Goal: Obtain resource: Download file/media

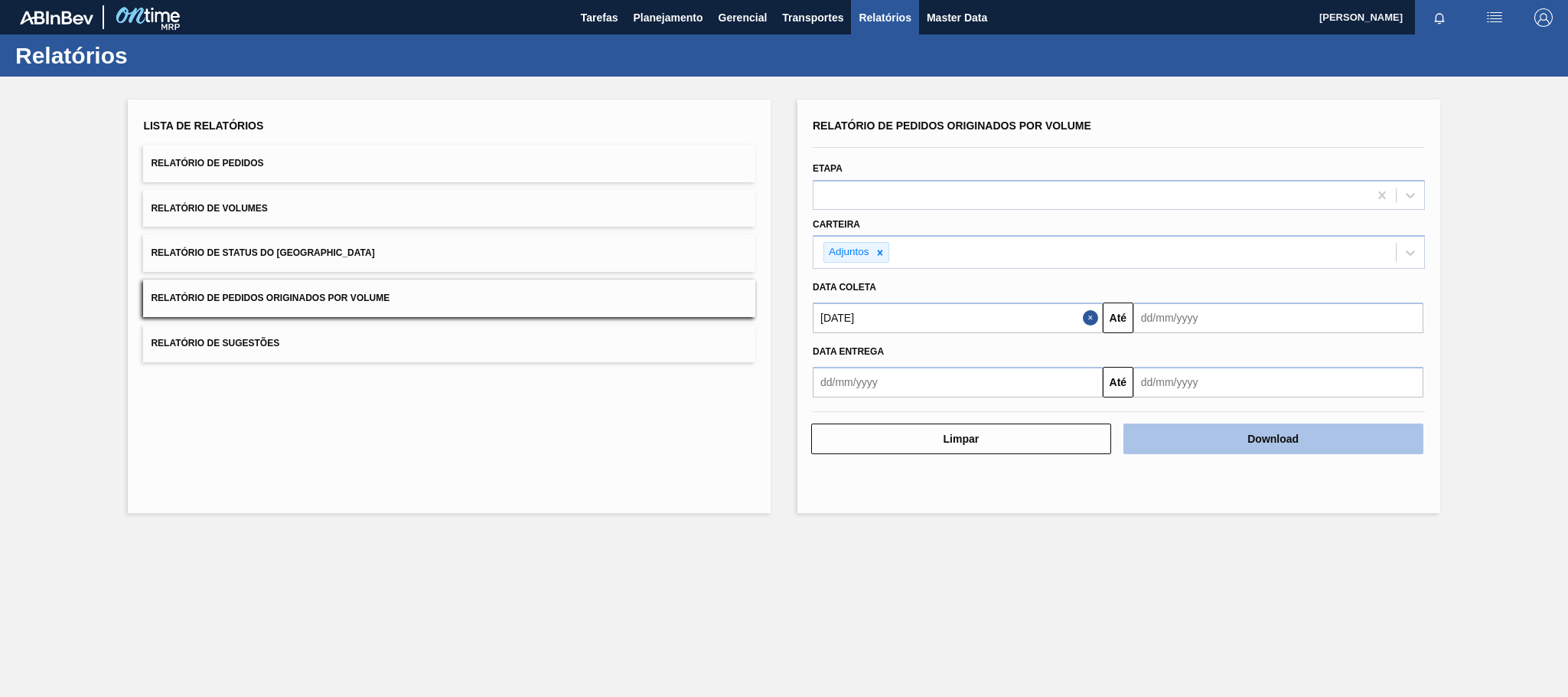
click at [1225, 439] on button "Download" at bounding box center [1273, 439] width 300 height 30
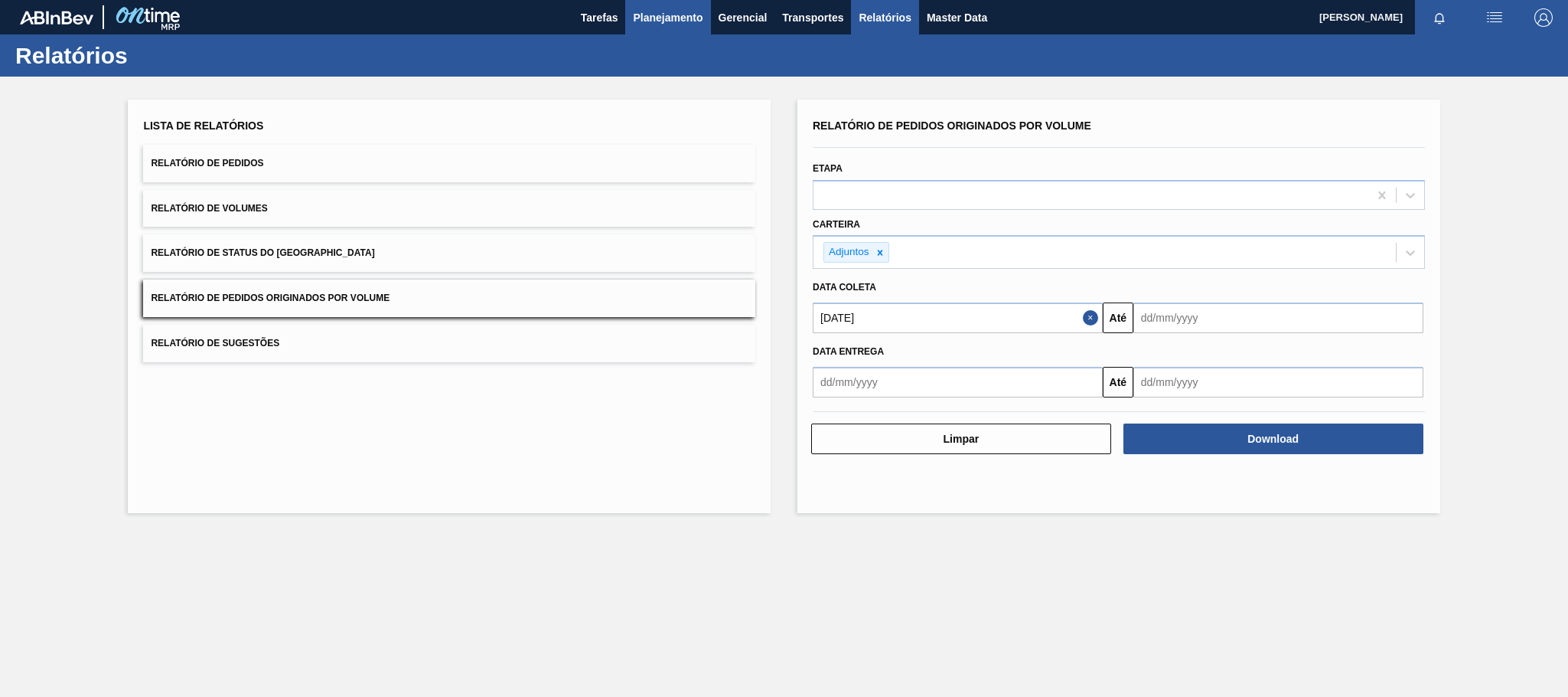
click at [678, 16] on span "Planejamento" at bounding box center [668, 18] width 69 height 19
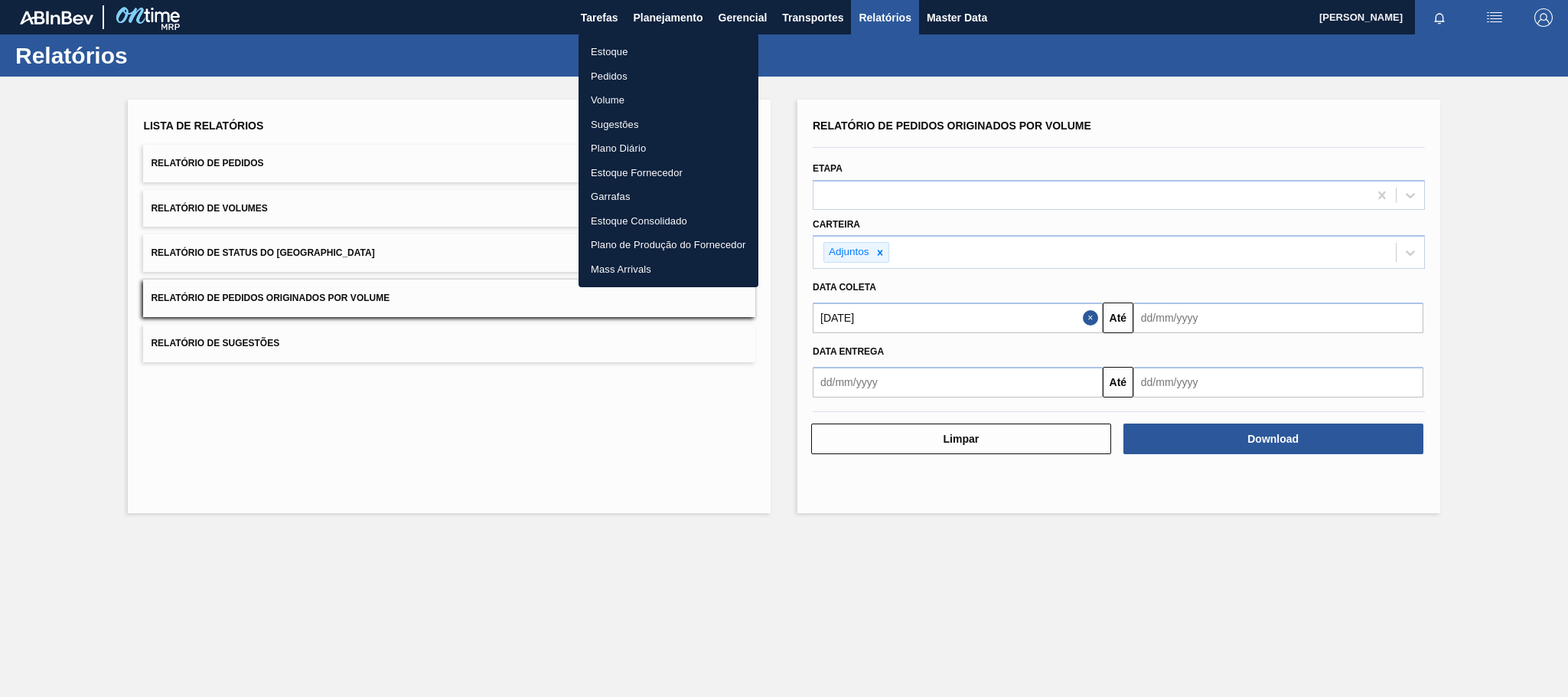
click at [602, 52] on li "Estoque" at bounding box center [668, 52] width 179 height 25
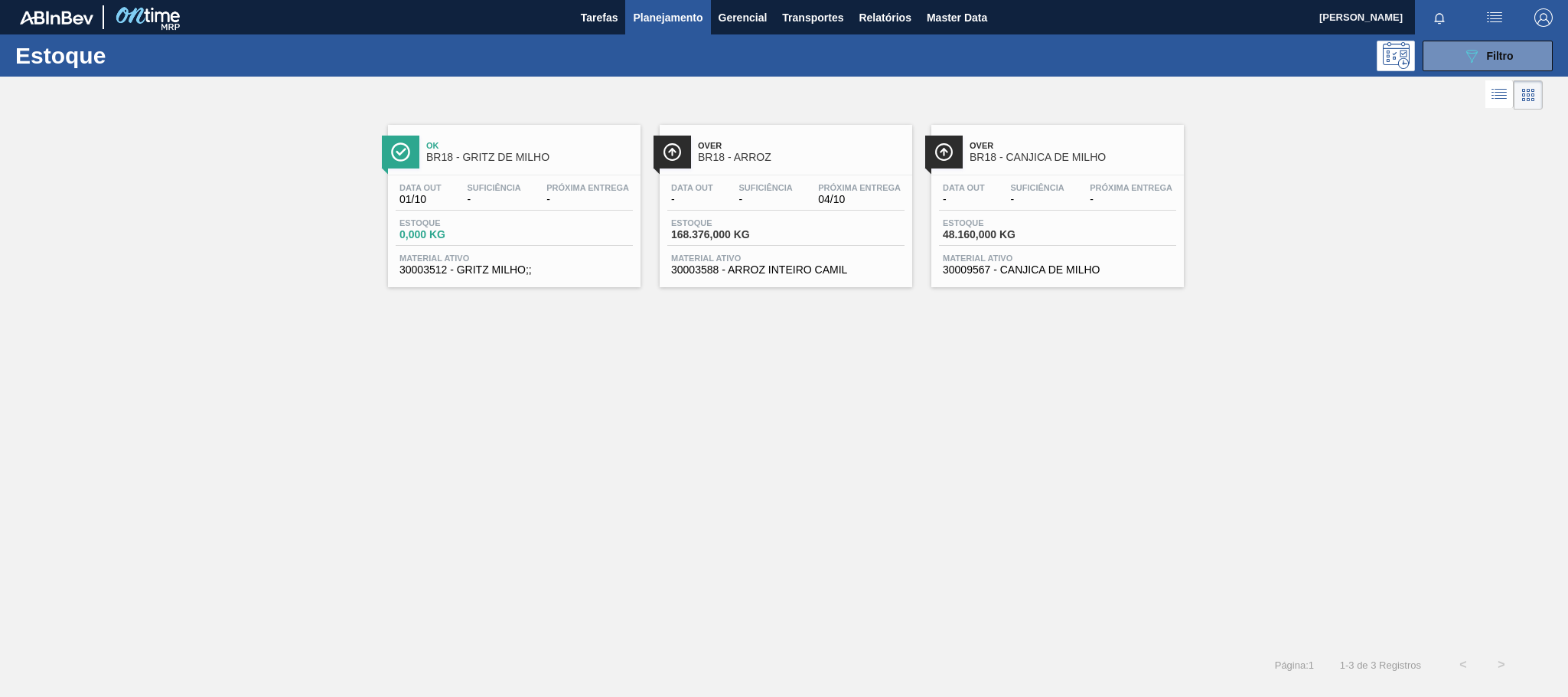
click at [1461, 68] on button "089F7B8B-B2A5-4AFE-B5C0-19BA573D28AC Filtro" at bounding box center [1488, 56] width 130 height 30
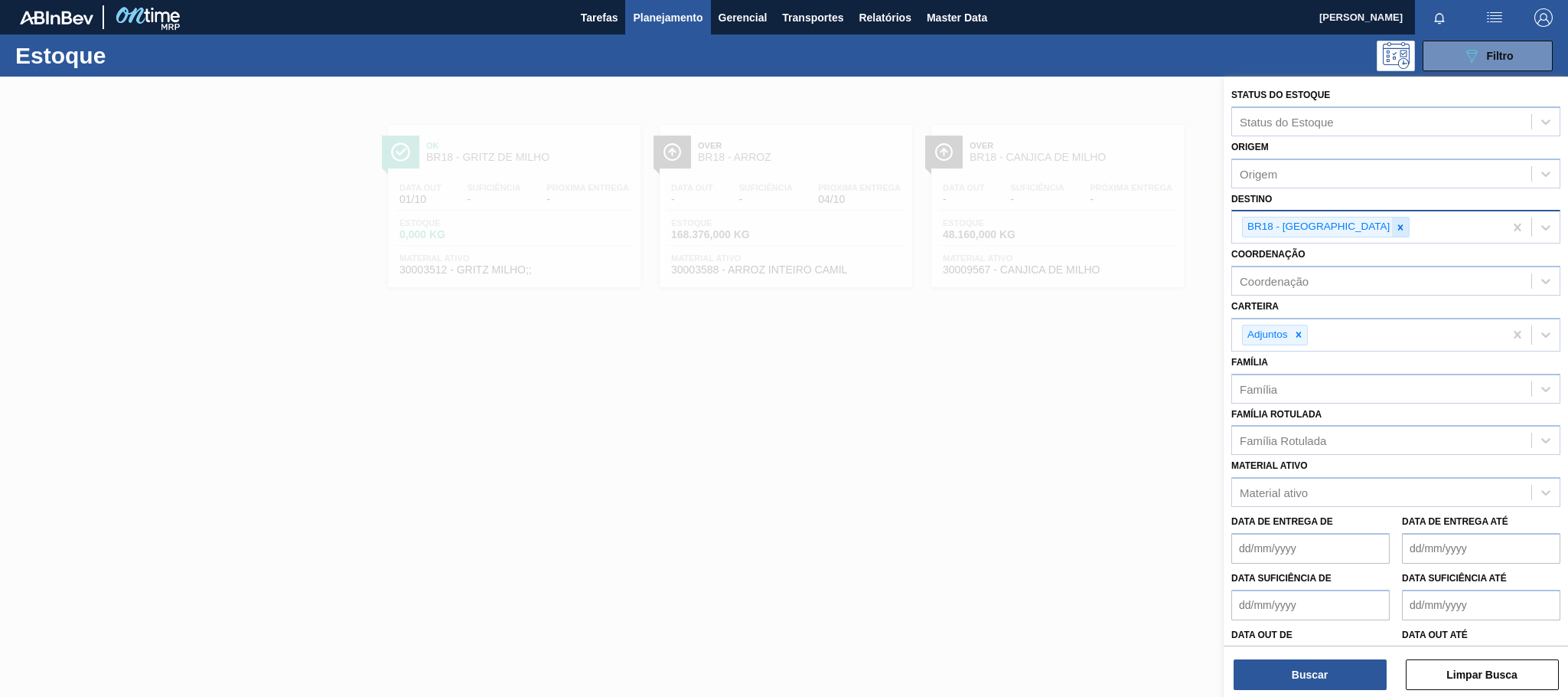
click at [1399, 225] on icon at bounding box center [1401, 227] width 5 height 5
type input "maca"
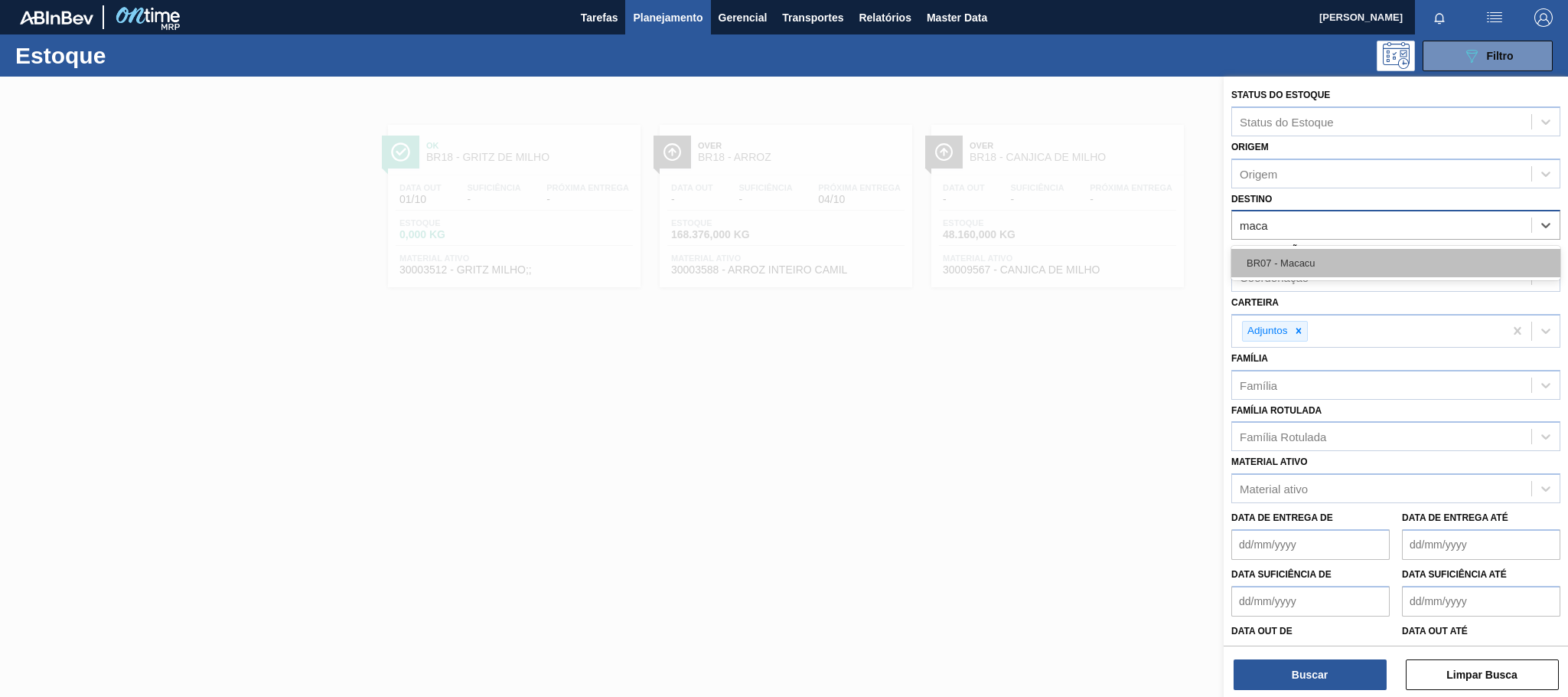
click at [1286, 259] on div "BR07 - Macacu" at bounding box center [1396, 263] width 329 height 28
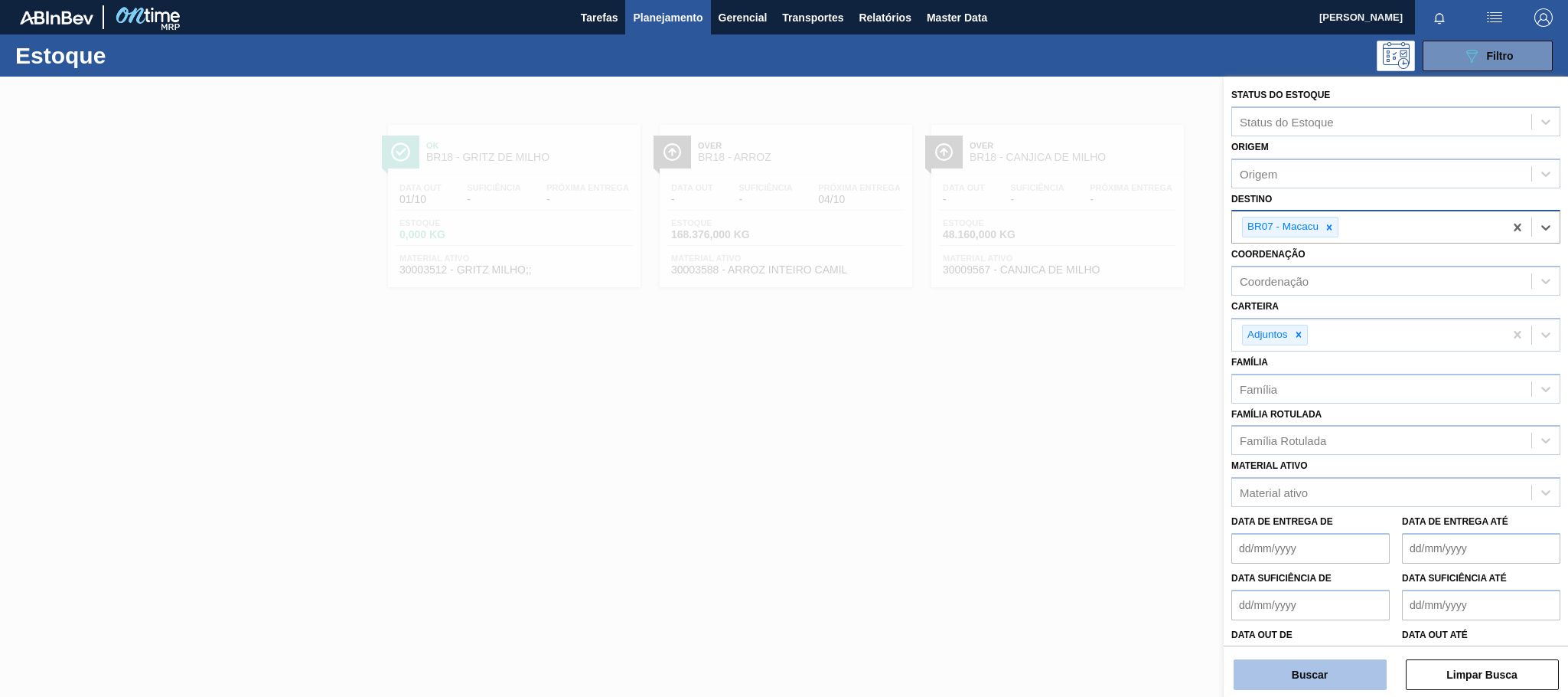
click at [1316, 684] on button "Buscar" at bounding box center [1310, 674] width 153 height 30
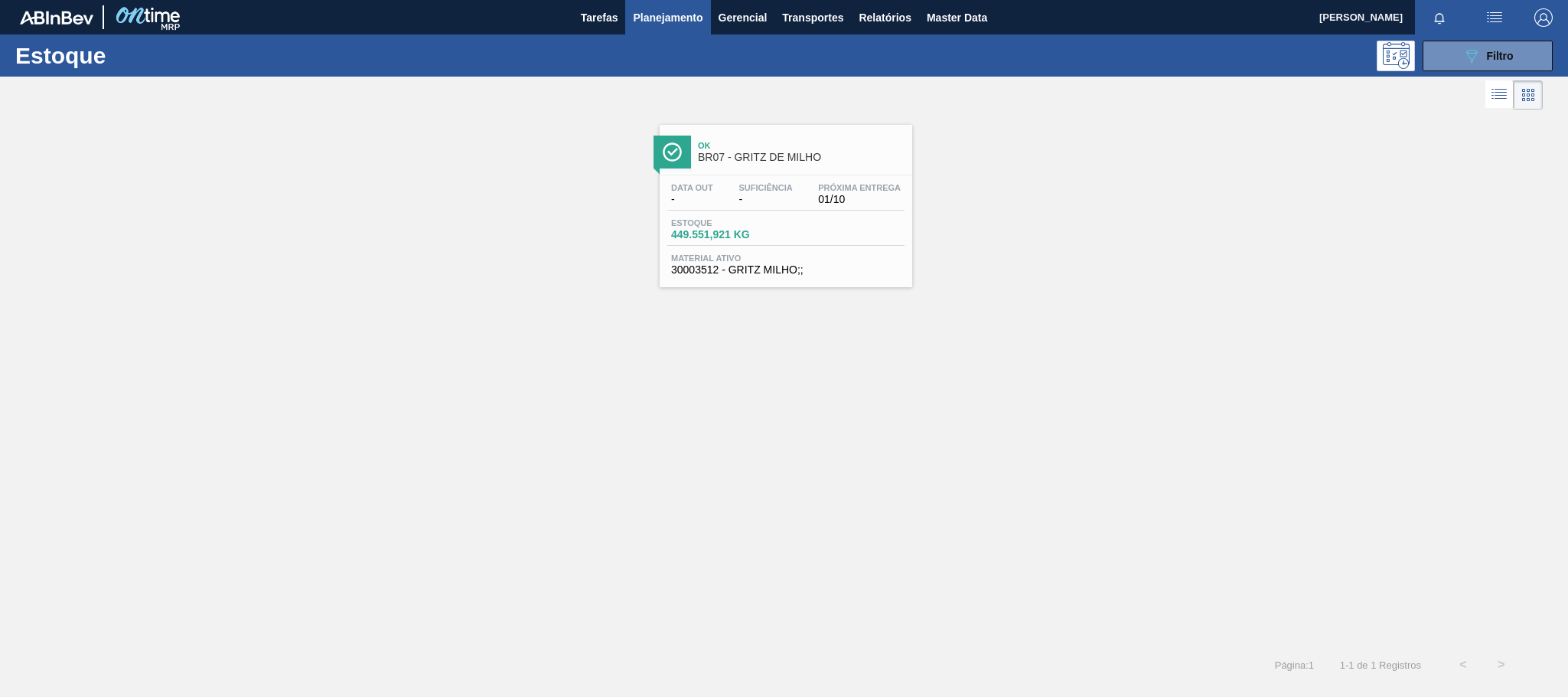
click at [800, 162] on span "BR07 - GRITZ DE MILHO" at bounding box center [802, 158] width 207 height 12
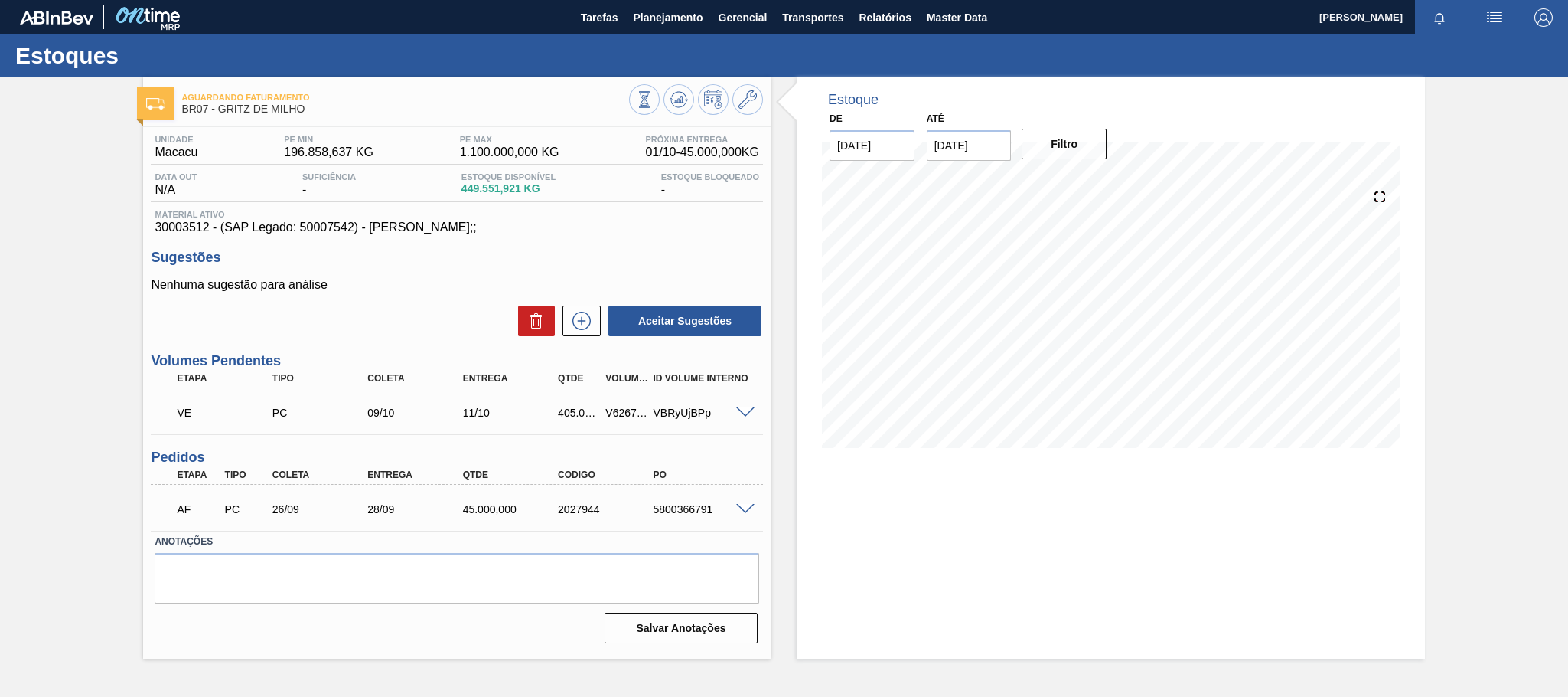
click at [743, 416] on span at bounding box center [746, 413] width 19 height 12
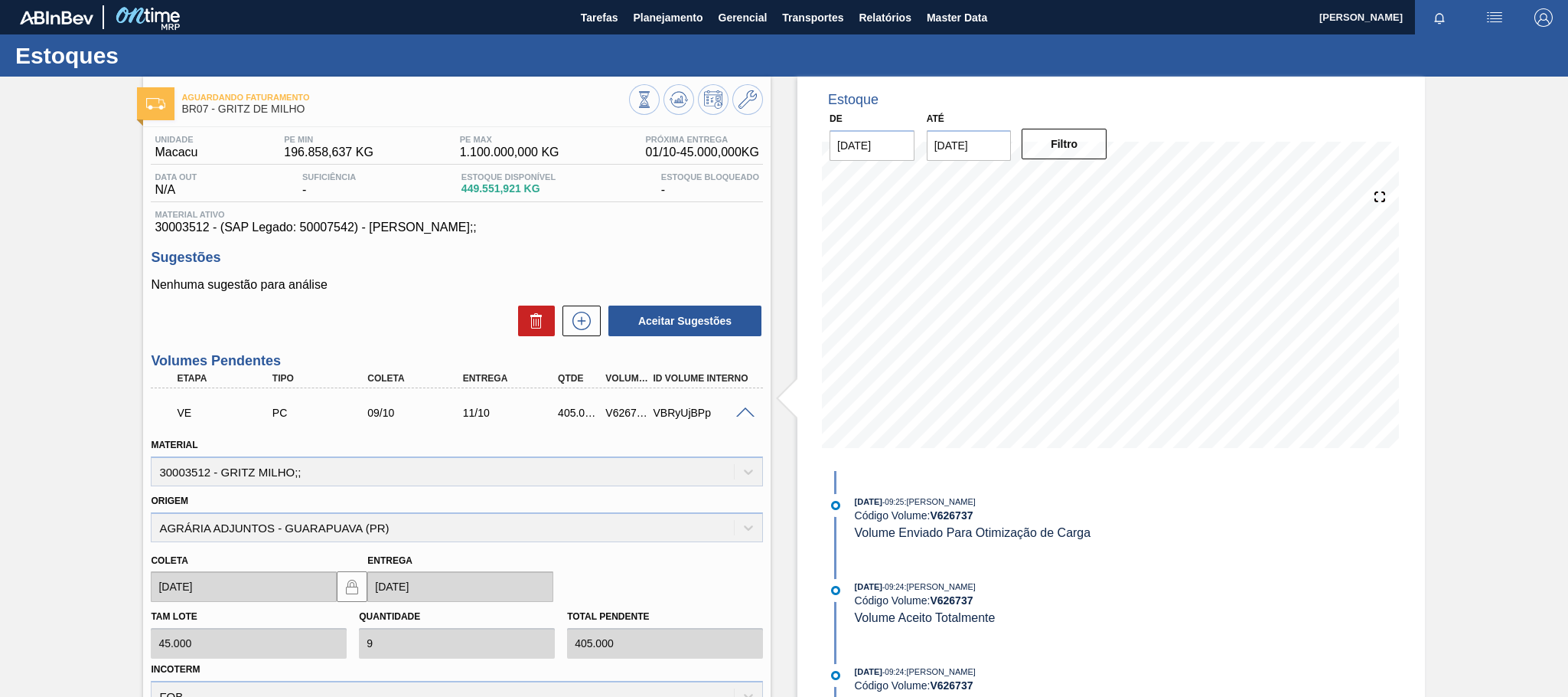
click at [747, 417] on span at bounding box center [746, 413] width 19 height 12
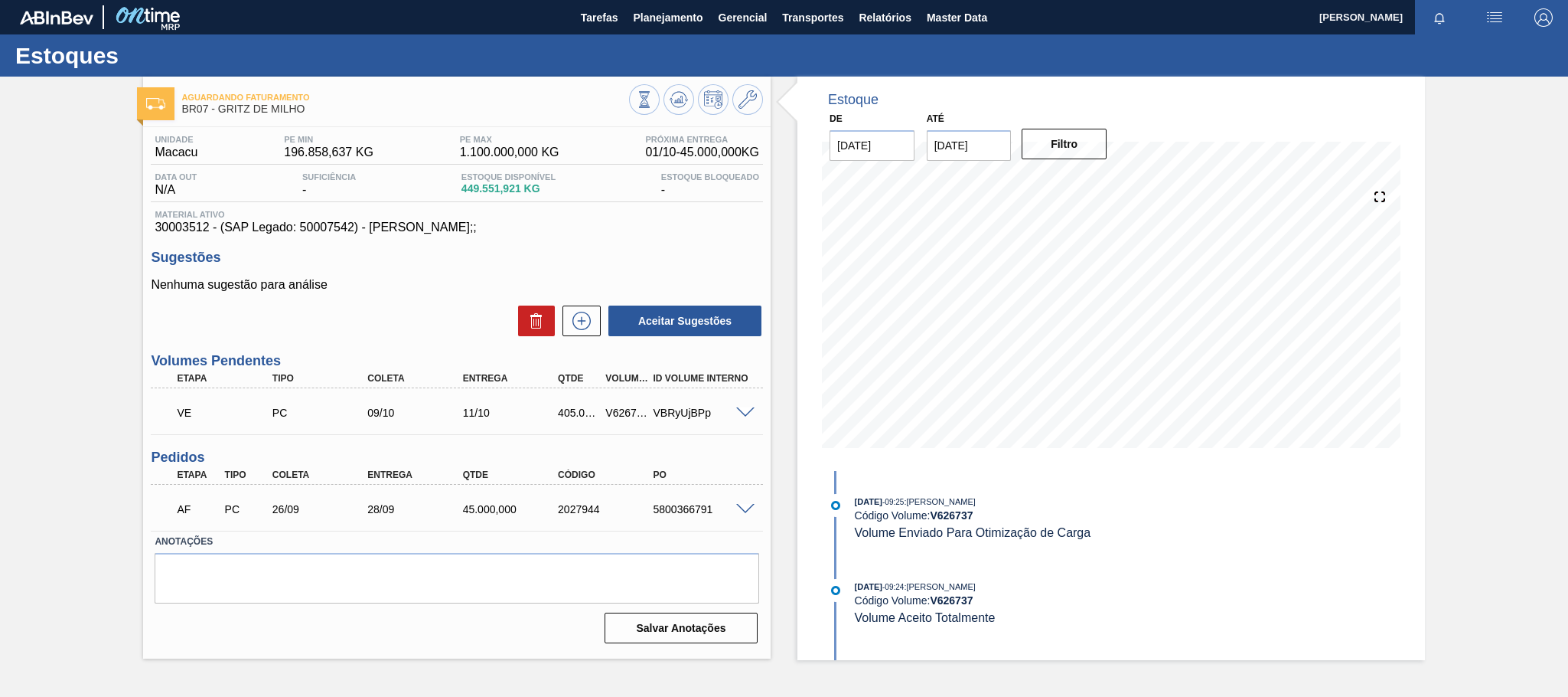
click at [627, 410] on div "V626737" at bounding box center [627, 412] width 50 height 12
copy div "V626737"
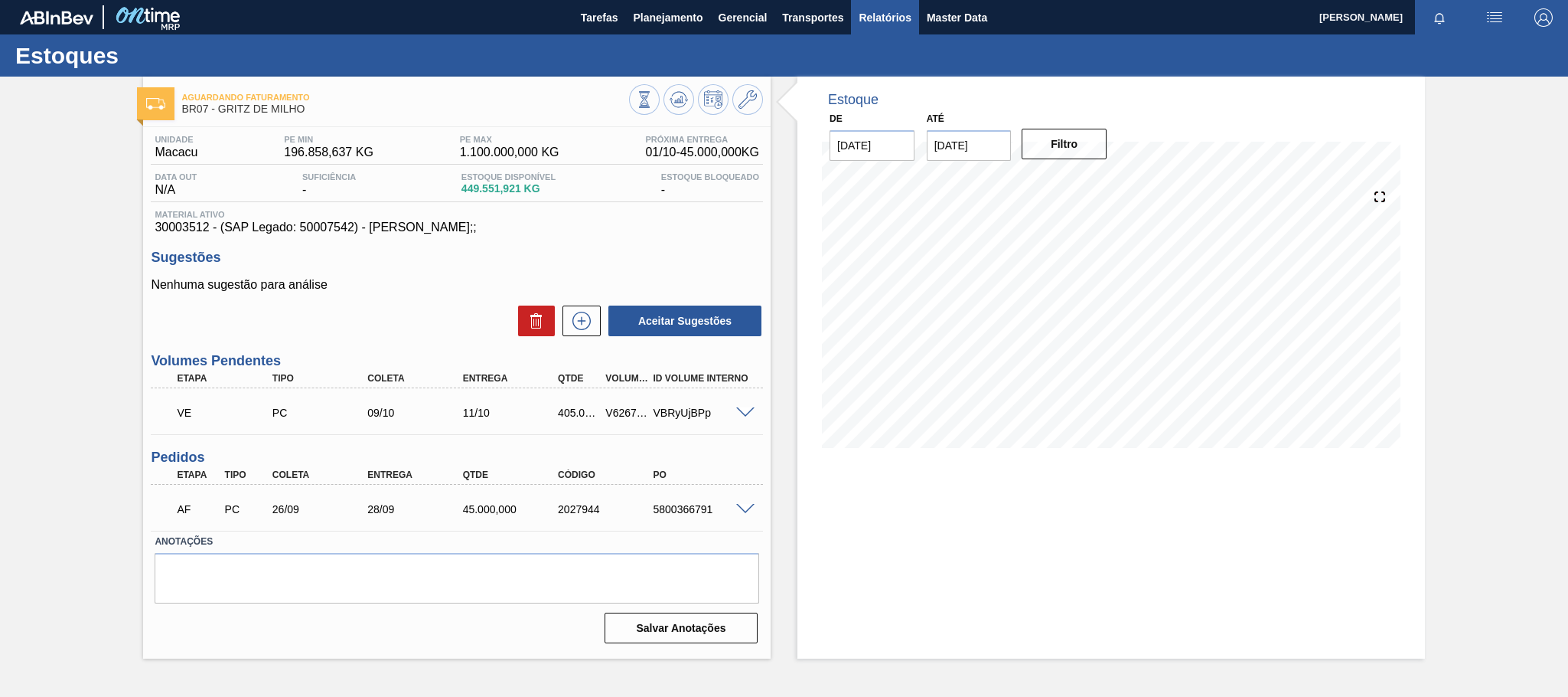
click at [898, 14] on span "Relatórios" at bounding box center [884, 18] width 52 height 19
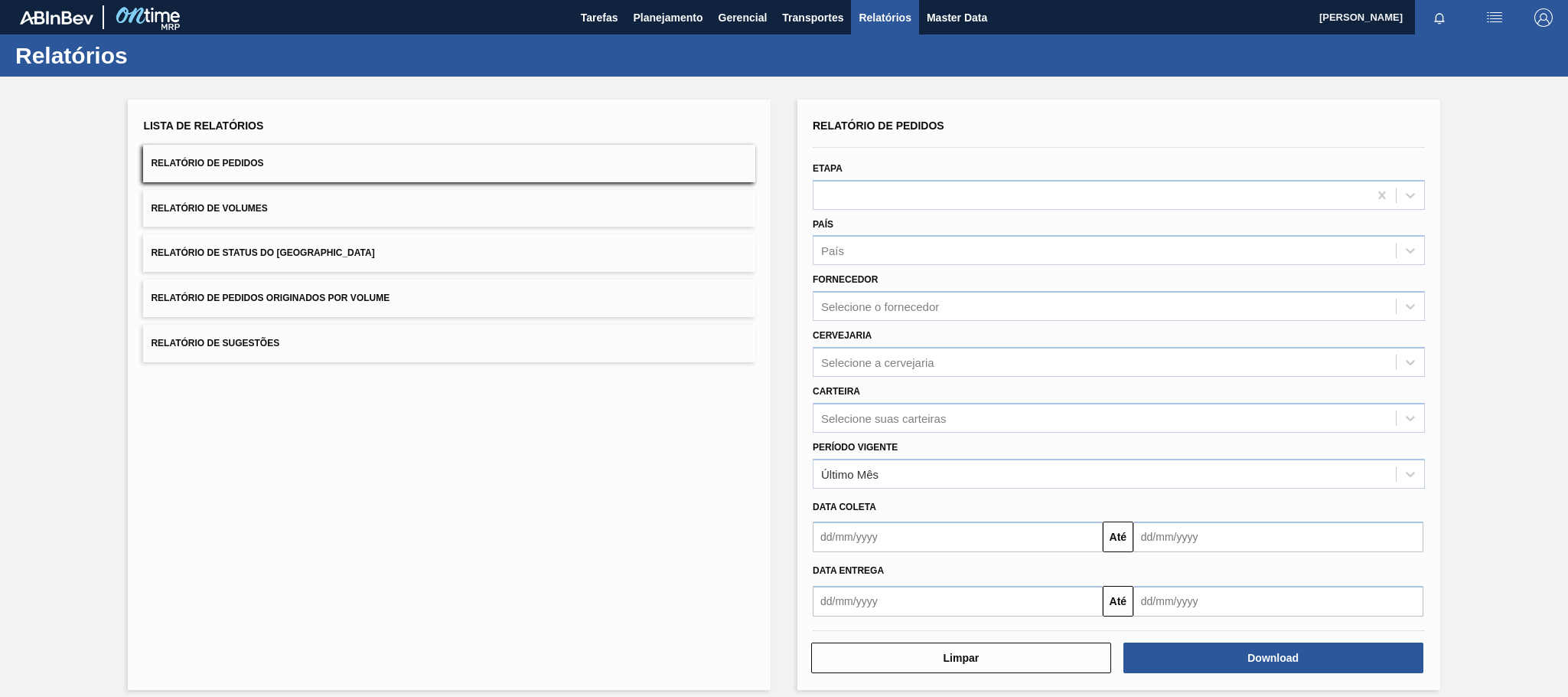
click at [398, 295] on button "Relatório de Pedidos Originados por Volume" at bounding box center [449, 298] width 612 height 37
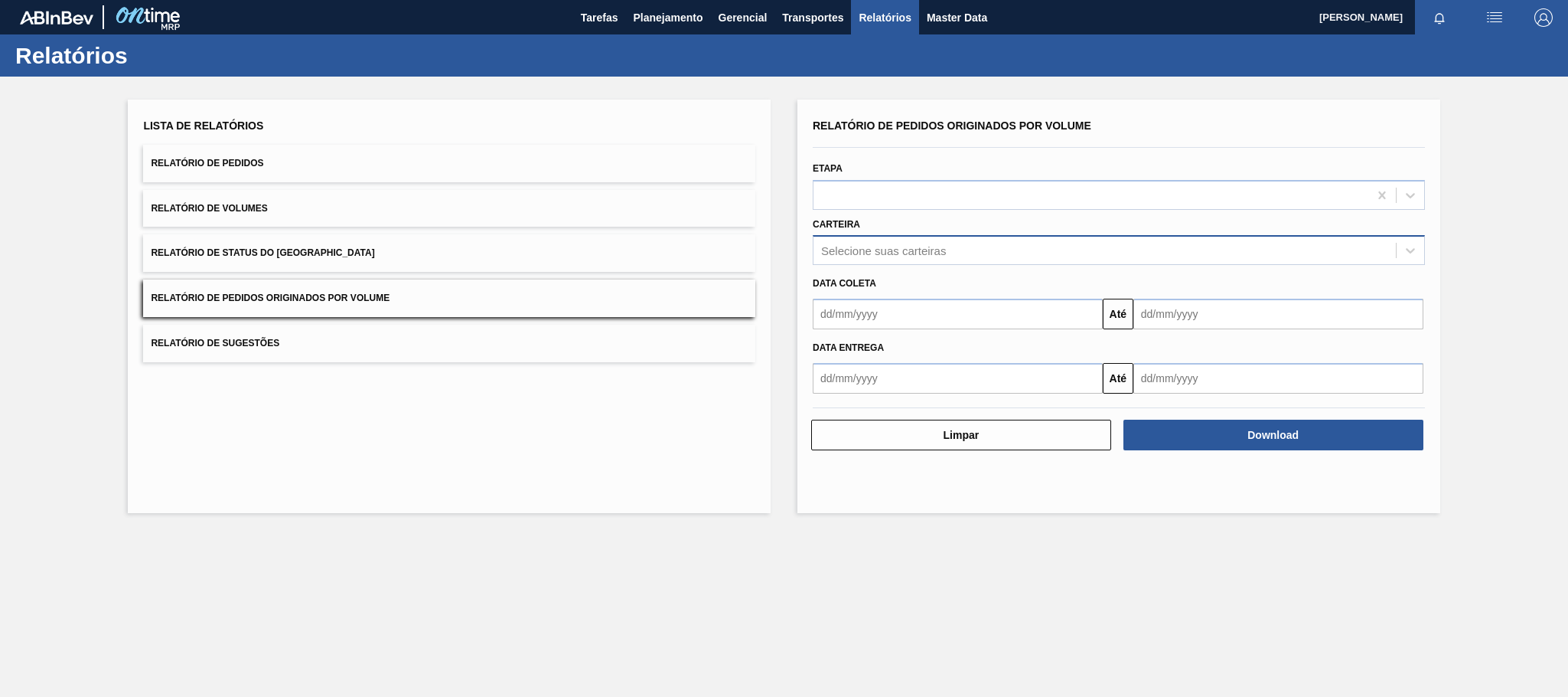
click at [886, 253] on div "Selecione suas carteiras" at bounding box center [883, 250] width 124 height 13
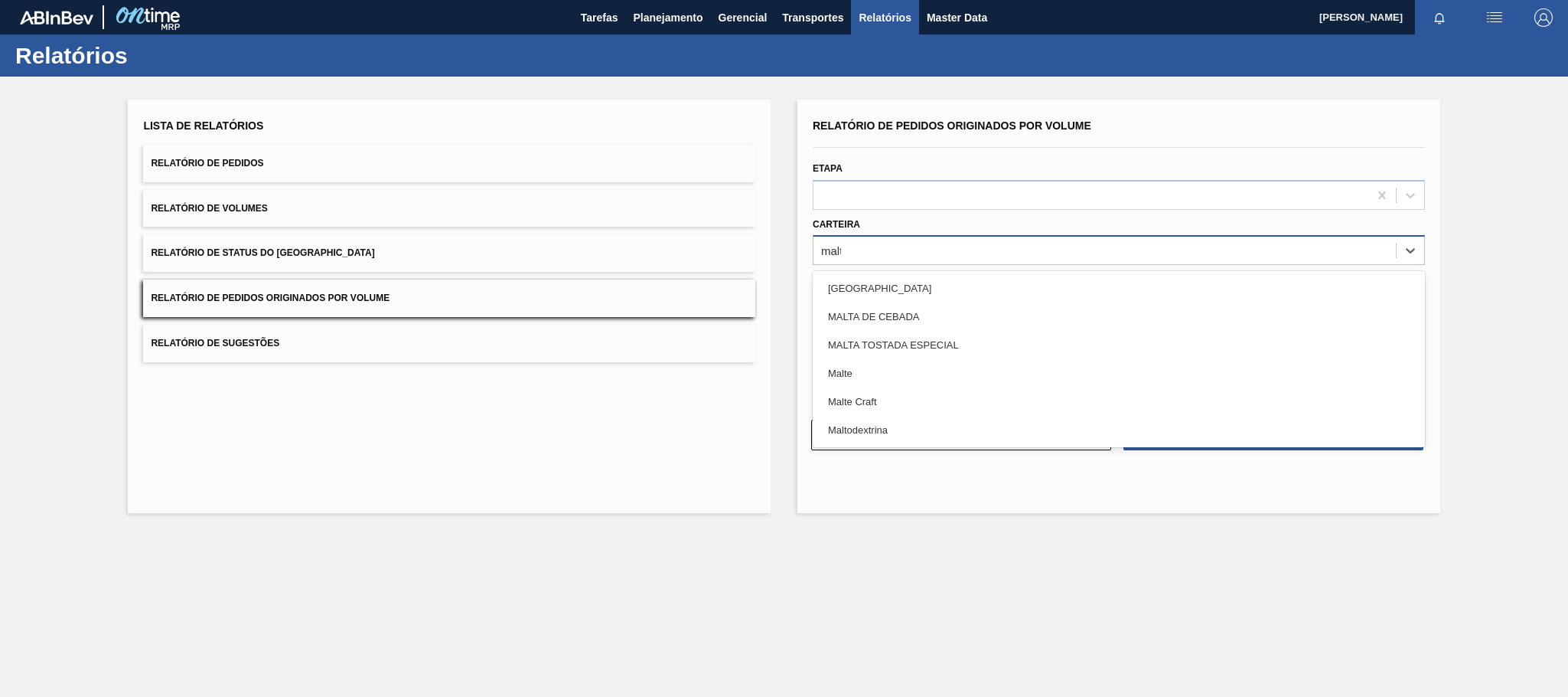
type input "malte"
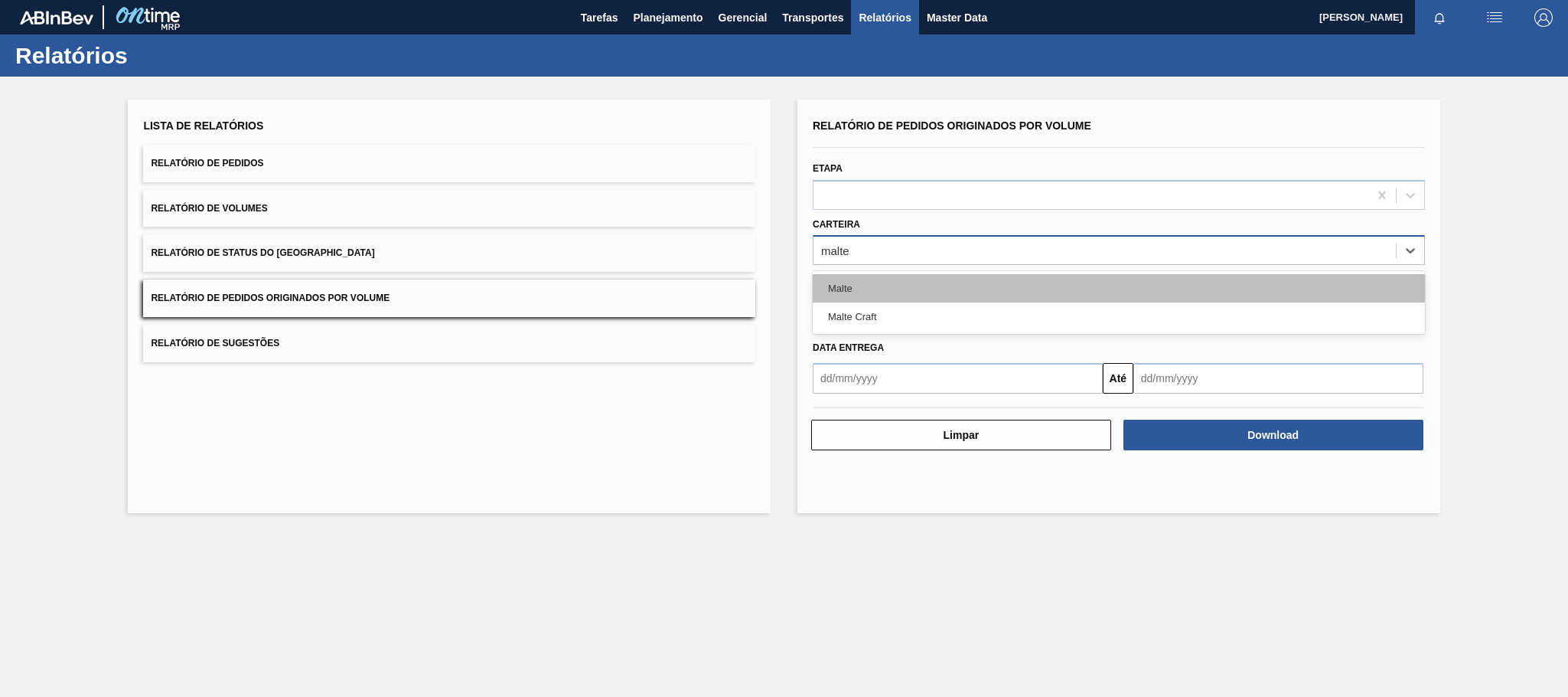
click at [869, 280] on div "Malte" at bounding box center [1118, 288] width 612 height 28
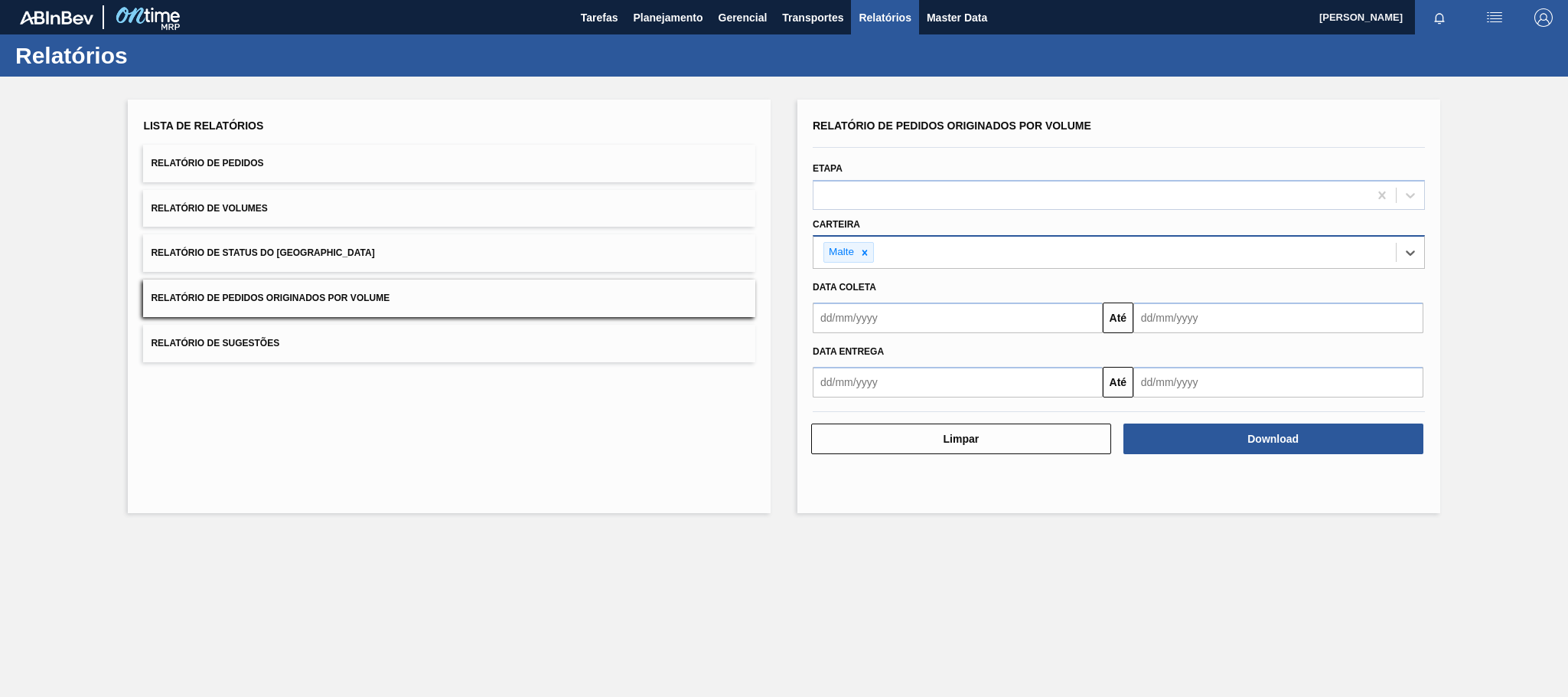
click at [873, 329] on input "text" at bounding box center [958, 318] width 290 height 30
type input "[DATE]"
click at [897, 405] on div "1" at bounding box center [905, 404] width 20 height 20
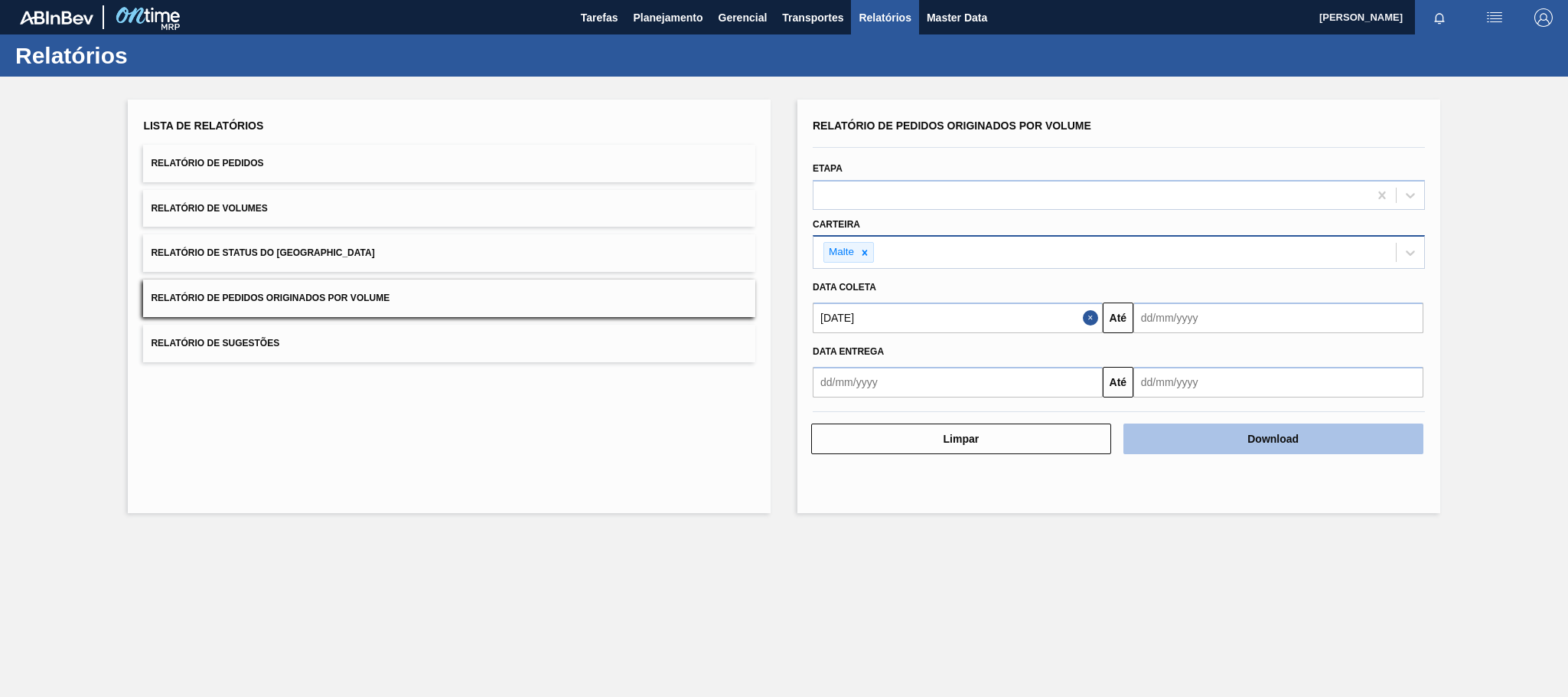
click at [1274, 443] on button "Download" at bounding box center [1273, 439] width 300 height 30
